Goal: Transaction & Acquisition: Download file/media

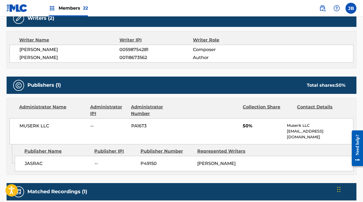
scroll to position [52, 0]
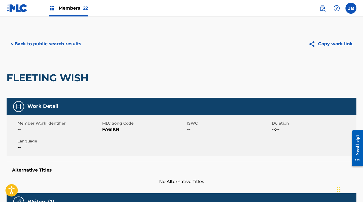
click at [64, 5] on span "Members 22" at bounding box center [73, 8] width 29 height 6
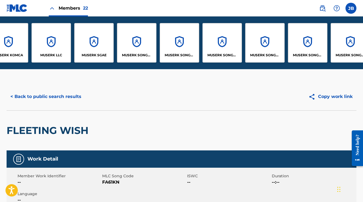
scroll to position [0, 352]
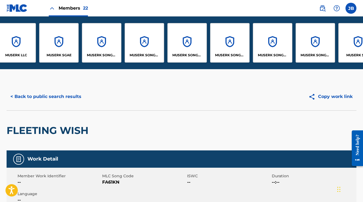
click at [147, 42] on div "MUSERK SONGS OF COLLAB ASIA" at bounding box center [144, 42] width 39 height 39
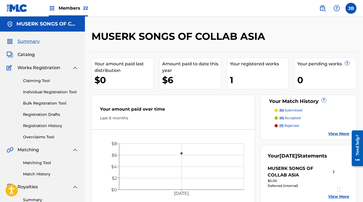
click at [65, 7] on span "Members 22" at bounding box center [73, 8] width 29 height 6
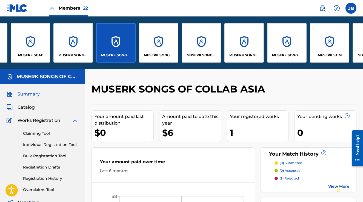
scroll to position [0, 385]
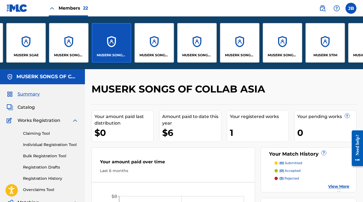
click at [242, 44] on div "MUSERK SONGS OF ONE-STOP-MUSIC" at bounding box center [239, 42] width 39 height 39
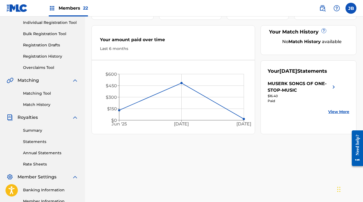
scroll to position [70, 0]
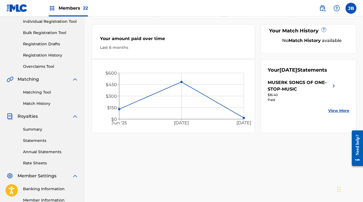
click at [32, 143] on link "Statements" at bounding box center [50, 140] width 55 height 6
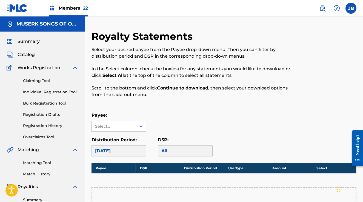
click at [139, 125] on icon at bounding box center [140, 125] width 5 height 5
click at [129, 140] on div "MUSERK SONGS OF ONE-STOP-MUSIC" at bounding box center [119, 141] width 54 height 20
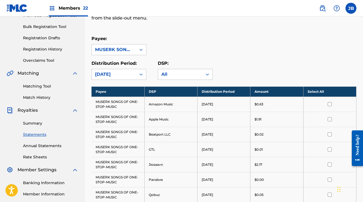
scroll to position [85, 0]
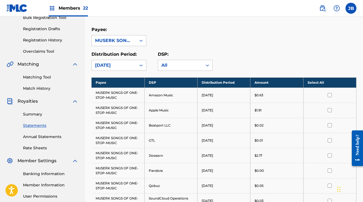
click at [332, 82] on th "Select All" at bounding box center [329, 82] width 53 height 10
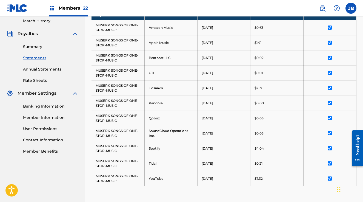
scroll to position [235, 0]
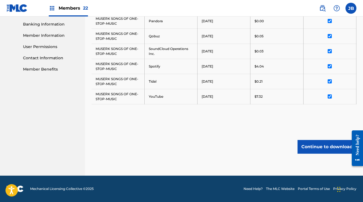
click at [321, 145] on button "Continue to download" at bounding box center [326, 147] width 59 height 14
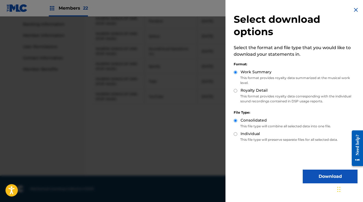
click at [236, 90] on input "Royalty Detail" at bounding box center [236, 91] width 4 height 4
radio input "true"
click at [328, 173] on button "Download" at bounding box center [330, 176] width 55 height 14
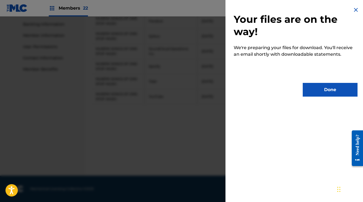
click at [331, 89] on button "Done" at bounding box center [330, 90] width 55 height 14
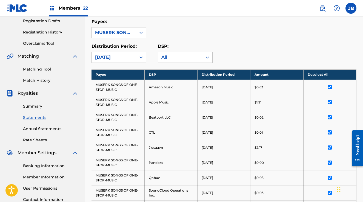
click at [69, 10] on span "Members 22" at bounding box center [73, 8] width 29 height 6
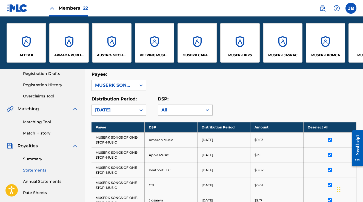
scroll to position [146, 0]
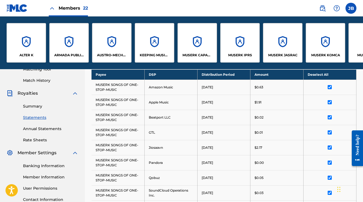
click at [74, 47] on div "ARMADA PUBLISHING B.V." at bounding box center [68, 42] width 39 height 39
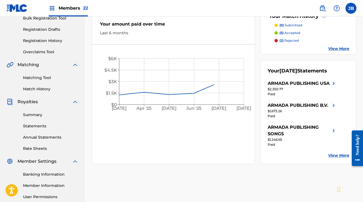
scroll to position [100, 0]
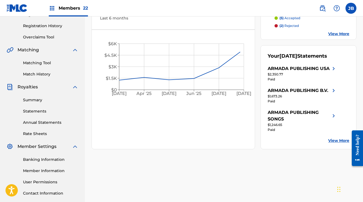
click at [33, 111] on link "Statements" at bounding box center [50, 111] width 55 height 6
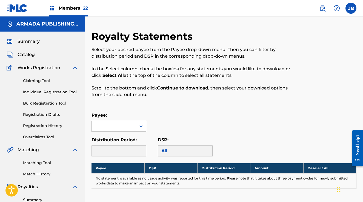
click at [121, 126] on div at bounding box center [114, 126] width 44 height 10
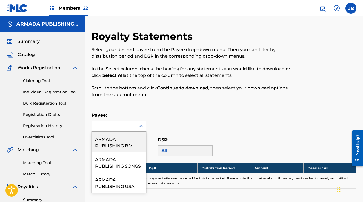
click at [117, 138] on div "ARMADA PUBLISHING B.V." at bounding box center [119, 141] width 54 height 20
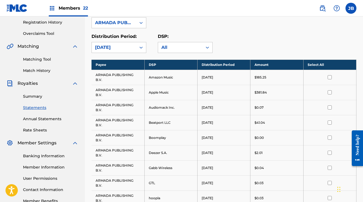
scroll to position [105, 0]
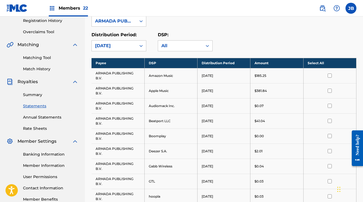
click at [35, 95] on link "Summary" at bounding box center [50, 95] width 55 height 6
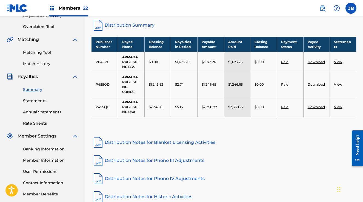
scroll to position [119, 0]
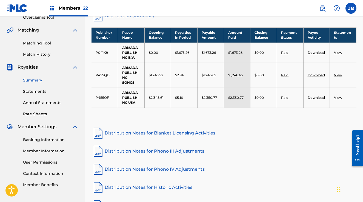
click at [233, 81] on td "$1,246.65" at bounding box center [237, 74] width 27 height 25
drag, startPoint x: 245, startPoint y: 74, endPoint x: 225, endPoint y: 75, distance: 20.8
click at [225, 75] on td "$1,246.65" at bounding box center [237, 74] width 27 height 25
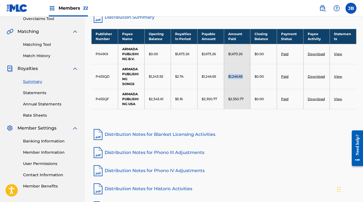
scroll to position [118, 0]
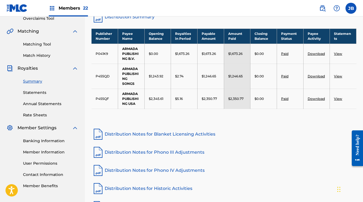
click at [141, 61] on td "ARMADA PUBLISHING B.V." at bounding box center [131, 54] width 27 height 20
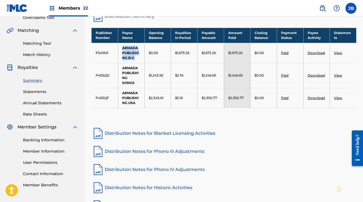
drag, startPoint x: 135, startPoint y: 59, endPoint x: 123, endPoint y: 50, distance: 15.4
click at [122, 49] on td "ARMADA PUBLISHING B.V." at bounding box center [131, 53] width 27 height 20
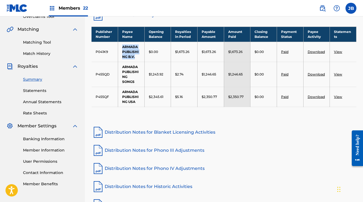
scroll to position [119, 0]
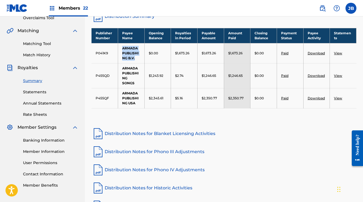
copy td "ARMADA PUBLISHING B.V."
click at [37, 92] on link "Statements" at bounding box center [50, 92] width 55 height 6
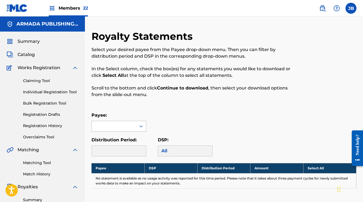
click at [133, 124] on div at bounding box center [114, 126] width 44 height 10
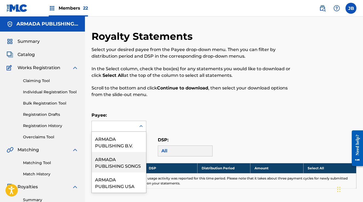
click at [128, 164] on div "ARMADA PUBLISHING SONGS" at bounding box center [119, 162] width 54 height 20
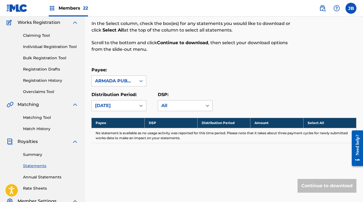
scroll to position [57, 0]
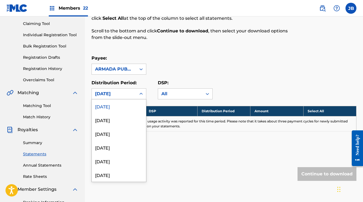
click at [137, 96] on div at bounding box center [141, 94] width 10 height 10
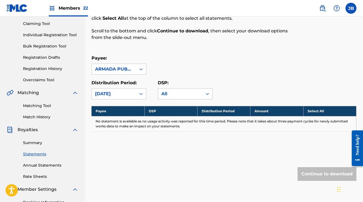
click at [165, 67] on div "Payee: ARMADA PUBLISHING SONGS" at bounding box center [223, 65] width 265 height 20
click at [137, 68] on div at bounding box center [141, 69] width 10 height 10
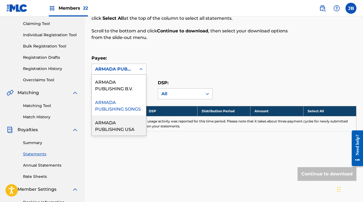
click at [127, 127] on div "ARMADA PUBLISHING USA" at bounding box center [119, 125] width 54 height 20
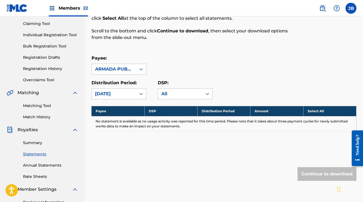
click at [135, 66] on div "ARMADA PUBLISHING USA" at bounding box center [114, 69] width 44 height 10
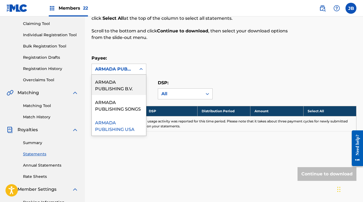
click at [130, 83] on div "ARMADA PUBLISHING B.V." at bounding box center [119, 84] width 54 height 20
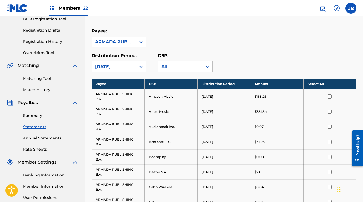
scroll to position [85, 0]
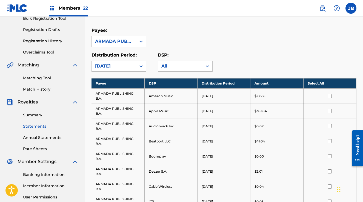
click at [33, 115] on link "Summary" at bounding box center [50, 115] width 55 height 6
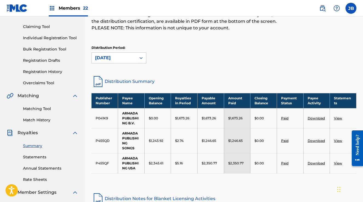
scroll to position [58, 0]
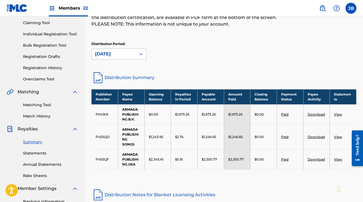
click at [124, 54] on div "[DATE]" at bounding box center [114, 54] width 38 height 7
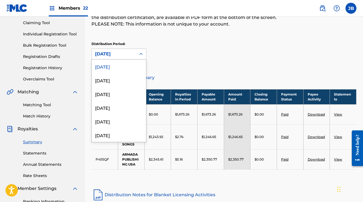
click at [39, 152] on link "Statements" at bounding box center [50, 153] width 55 height 6
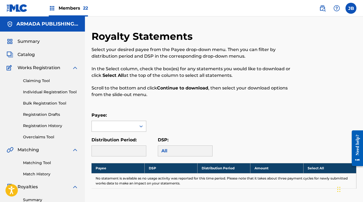
click at [130, 126] on div at bounding box center [114, 126] width 44 height 10
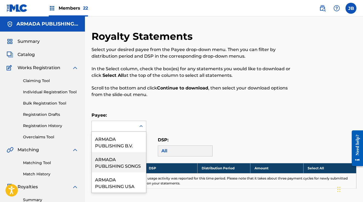
click at [126, 163] on div "ARMADA PUBLISHING SONGS" at bounding box center [119, 162] width 54 height 20
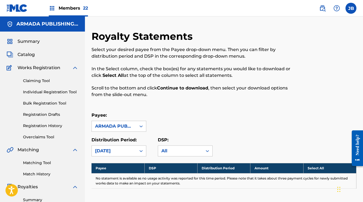
click at [141, 127] on icon at bounding box center [140, 125] width 5 height 5
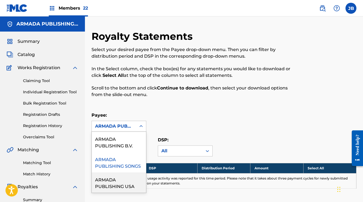
click at [117, 179] on div "ARMADA PUBLISHING USA" at bounding box center [119, 182] width 54 height 20
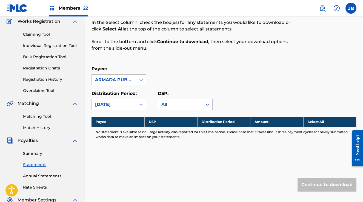
scroll to position [48, 0]
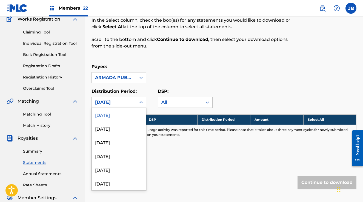
click at [136, 101] on div at bounding box center [141, 102] width 10 height 10
click at [169, 68] on div "Payee: ARMADA PUBLISHING USA" at bounding box center [223, 73] width 265 height 20
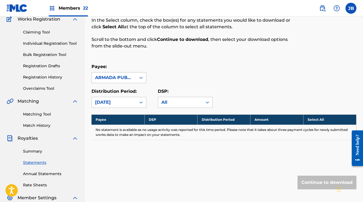
click at [143, 82] on div at bounding box center [141, 78] width 10 height 10
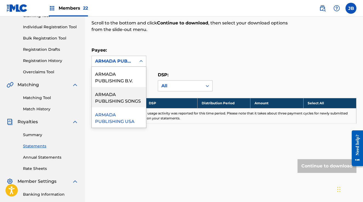
scroll to position [65, 0]
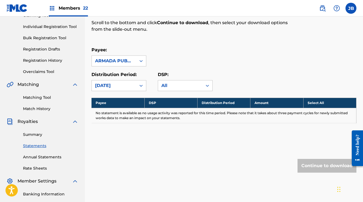
click at [35, 136] on link "Summary" at bounding box center [50, 134] width 55 height 6
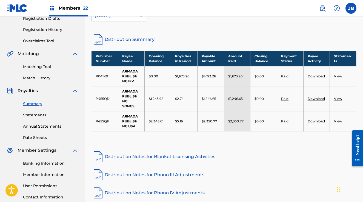
scroll to position [98, 0]
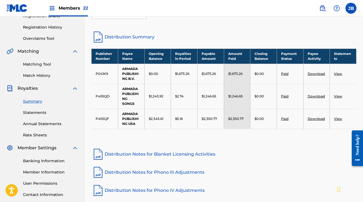
click at [99, 74] on td "P041K9" at bounding box center [104, 74] width 27 height 20
copy td "P041K9"
click at [102, 96] on td "P455QD" at bounding box center [104, 96] width 27 height 25
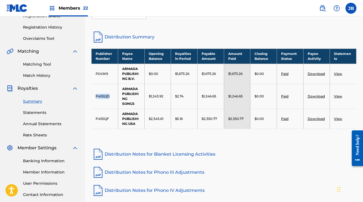
copy td "P455QD"
click at [104, 119] on td "P455QF" at bounding box center [104, 118] width 27 height 20
drag, startPoint x: 104, startPoint y: 119, endPoint x: 108, endPoint y: 120, distance: 3.6
click at [104, 119] on td "P455QF" at bounding box center [104, 118] width 27 height 20
copy td "P455QF"
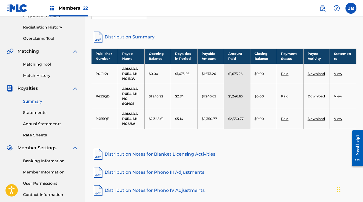
click at [127, 95] on td "ARMADA PUBLISHING SONGS" at bounding box center [131, 96] width 27 height 25
drag, startPoint x: 123, startPoint y: 89, endPoint x: 134, endPoint y: 106, distance: 20.4
click at [134, 106] on td "ARMADA PUBLISHING SONGS" at bounding box center [131, 96] width 27 height 25
copy td "ARMADA PUBLISHING SONGS"
click at [103, 95] on td "P455QD" at bounding box center [104, 96] width 27 height 25
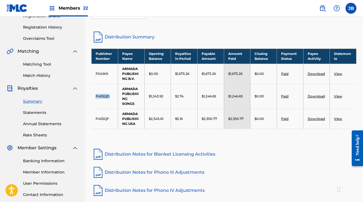
click at [103, 95] on td "P455QD" at bounding box center [104, 96] width 27 height 25
copy td "P455QD"
drag, startPoint x: 123, startPoint y: 114, endPoint x: 139, endPoint y: 127, distance: 21.2
click at [139, 127] on td "ARMADA PUBLISHING USA" at bounding box center [131, 118] width 27 height 20
copy td "ARMADA PUBLISHING USA"
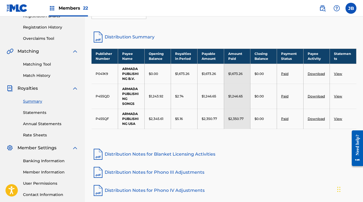
click at [104, 119] on td "P455QF" at bounding box center [104, 118] width 27 height 20
copy td "P455QF"
click at [102, 73] on td "P041K9" at bounding box center [104, 74] width 27 height 20
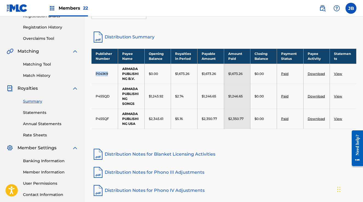
copy td "P041K9"
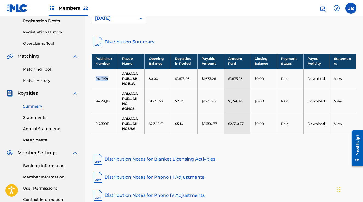
scroll to position [92, 0]
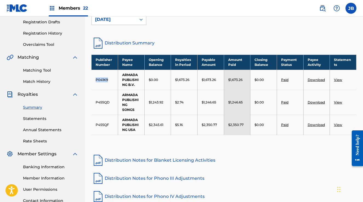
click at [31, 120] on link "Statements" at bounding box center [50, 119] width 55 height 6
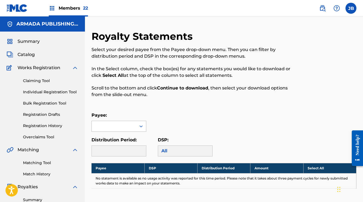
click at [109, 126] on div at bounding box center [114, 126] width 44 height 10
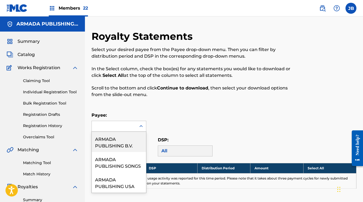
click at [214, 121] on div "Payee: ARMADA PUBLISHING B.V., 1 of 3. 3 results available. Use Up and Down to …" at bounding box center [223, 122] width 265 height 20
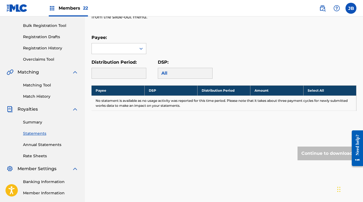
scroll to position [78, 0]
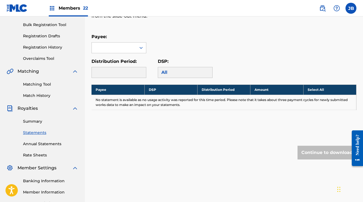
click at [42, 142] on link "Annual Statements" at bounding box center [50, 144] width 55 height 6
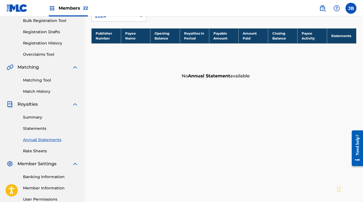
scroll to position [87, 0]
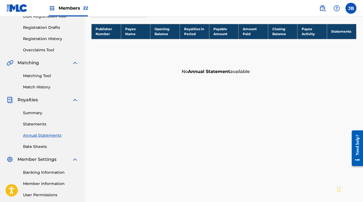
click at [34, 125] on link "Statements" at bounding box center [50, 124] width 55 height 6
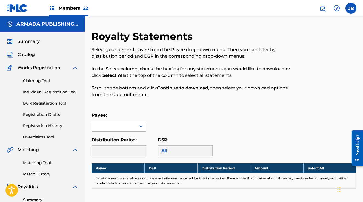
drag, startPoint x: 125, startPoint y: 125, endPoint x: 123, endPoint y: 127, distance: 3.5
click at [125, 126] on div at bounding box center [114, 126] width 44 height 10
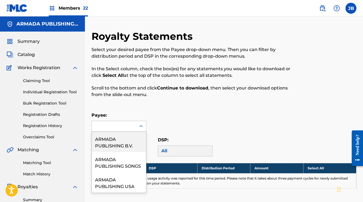
click at [180, 117] on div "Payee: ARMADA PUBLISHING B.V., 1 of 3. 3 results available. Use Up and Down to …" at bounding box center [223, 122] width 265 height 20
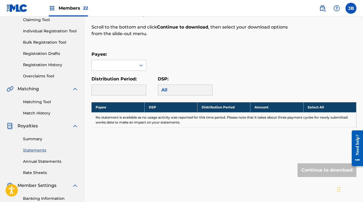
scroll to position [61, 0]
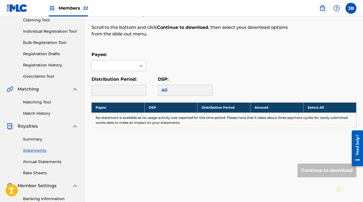
click at [67, 7] on span "Members 22" at bounding box center [73, 8] width 29 height 6
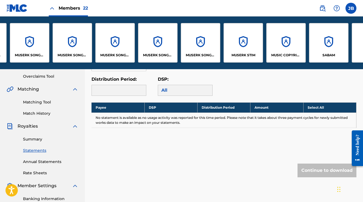
scroll to position [0, 477]
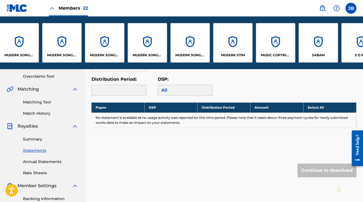
click at [228, 36] on div "MUSERK STIM" at bounding box center [232, 42] width 39 height 39
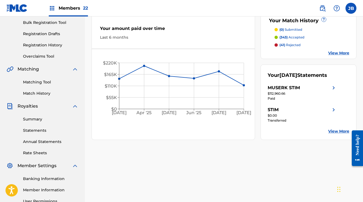
click at [36, 129] on link "Statements" at bounding box center [50, 130] width 55 height 6
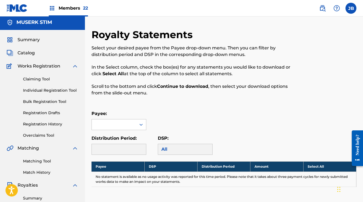
scroll to position [2, 0]
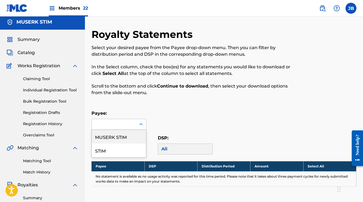
click at [138, 124] on icon at bounding box center [140, 123] width 5 height 5
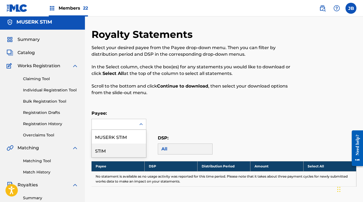
drag, startPoint x: 111, startPoint y: 150, endPoint x: 126, endPoint y: 152, distance: 15.0
click at [111, 149] on div "STIM" at bounding box center [119, 150] width 54 height 14
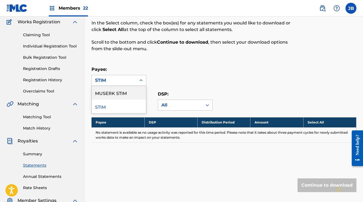
click at [137, 78] on div at bounding box center [141, 80] width 10 height 10
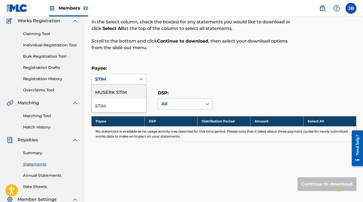
click at [128, 91] on div "MUSERK STIM" at bounding box center [119, 92] width 54 height 14
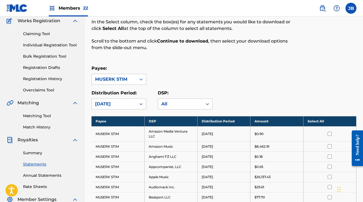
click at [120, 78] on div "MUSERK STIM" at bounding box center [114, 79] width 38 height 7
click at [86, 7] on span "22" at bounding box center [85, 7] width 5 height 5
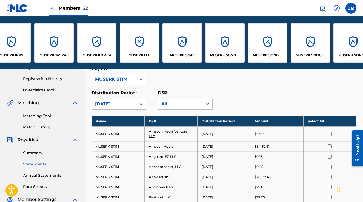
scroll to position [0, 225]
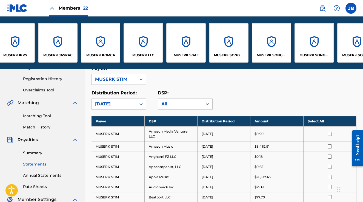
click at [145, 42] on div "MUSERK LLC" at bounding box center [143, 42] width 39 height 39
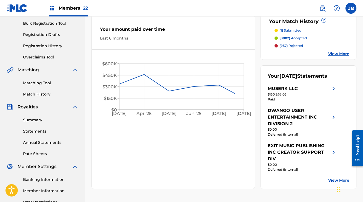
scroll to position [85, 0]
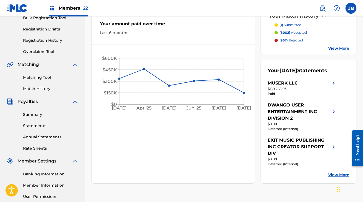
click at [40, 124] on link "Statements" at bounding box center [50, 126] width 55 height 6
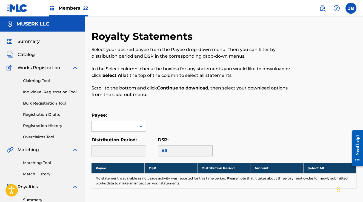
click at [127, 124] on div at bounding box center [118, 125] width 55 height 11
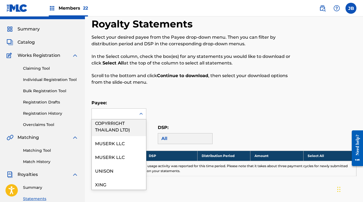
scroll to position [85, 0]
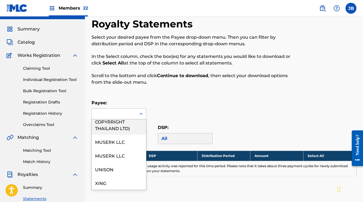
click at [226, 106] on div "Payee: MCT (MUSIC COPYRRIGHT THAILAND LTD), 4 of 9. 9 results available. Use Up…" at bounding box center [223, 109] width 265 height 20
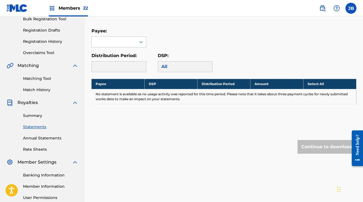
click at [37, 114] on link "Summary" at bounding box center [50, 116] width 55 height 6
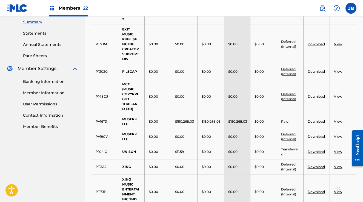
scroll to position [177, 0]
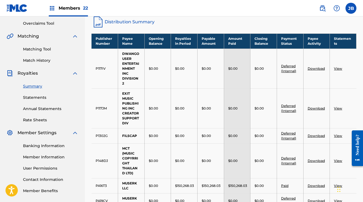
click at [27, 95] on div "Summary Statements Annual Statements Rate Sheets" at bounding box center [43, 99] width 72 height 46
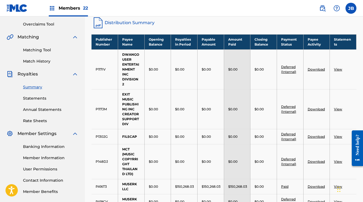
click at [40, 96] on link "Statements" at bounding box center [50, 98] width 55 height 6
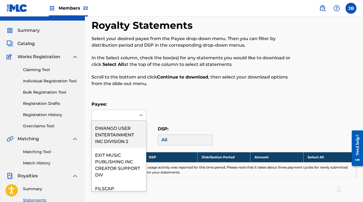
scroll to position [12, 0]
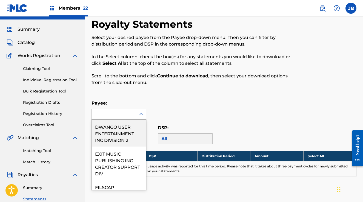
click at [128, 119] on div "DWANGO USER ENTERTAINMENT INC DIVISION 2, 1 of 9. 9 results available. Use Up a…" at bounding box center [118, 113] width 55 height 11
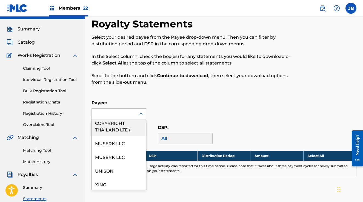
scroll to position [112, 0]
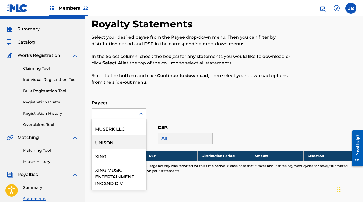
click at [109, 143] on div "UNISON" at bounding box center [119, 142] width 54 height 14
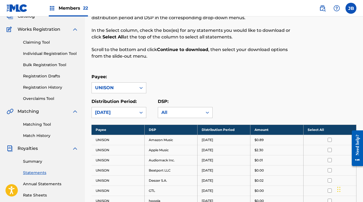
scroll to position [72, 0]
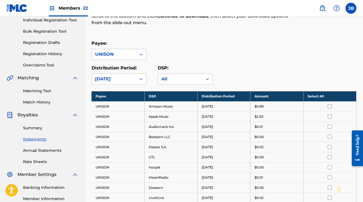
click at [329, 94] on th "Select All" at bounding box center [329, 96] width 53 height 10
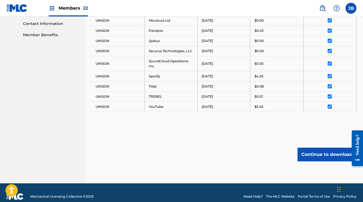
scroll to position [277, 0]
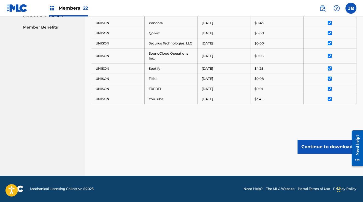
click at [306, 145] on button "Continue to download" at bounding box center [326, 147] width 59 height 14
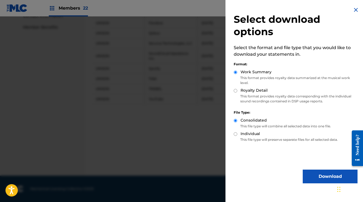
click at [234, 90] on input "Royalty Detail" at bounding box center [236, 91] width 4 height 4
radio input "true"
click at [323, 174] on button "Download" at bounding box center [330, 176] width 55 height 14
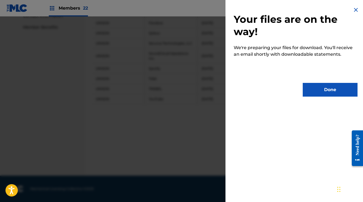
click at [309, 94] on button "Done" at bounding box center [330, 90] width 55 height 14
